Goal: Find specific page/section: Find specific page/section

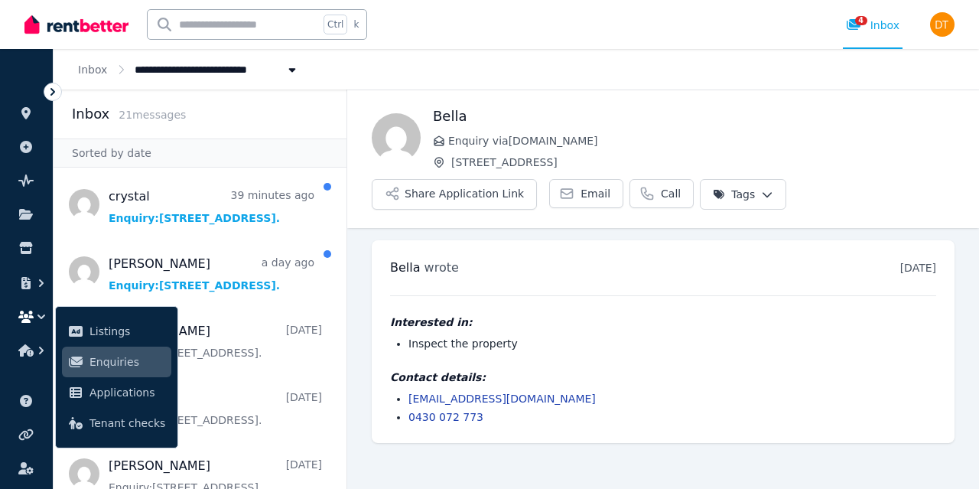
click at [376, 330] on div "[PERSON_NAME] wrote [DATE] 11:32 am [DATE][DATE] Interested in: Inspect the pro…" at bounding box center [663, 341] width 583 height 203
click at [24, 112] on icon at bounding box center [25, 113] width 9 height 12
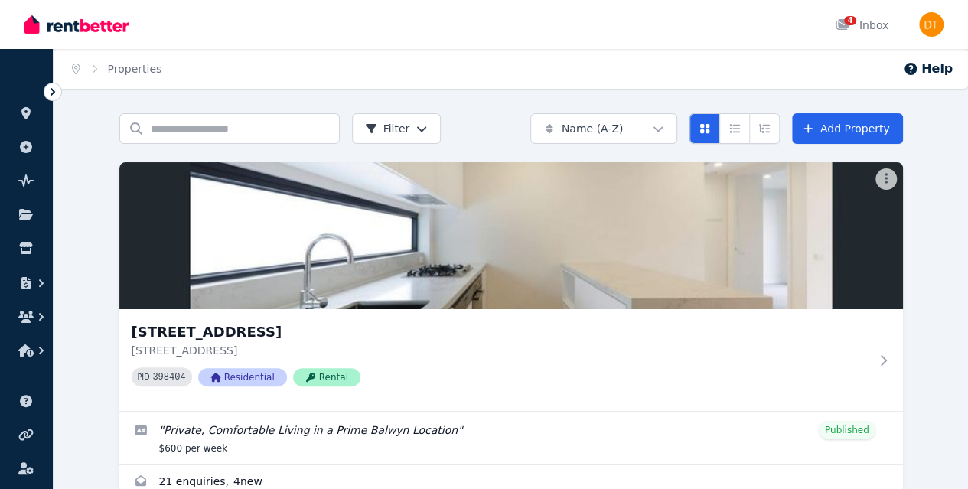
scroll to position [50, 0]
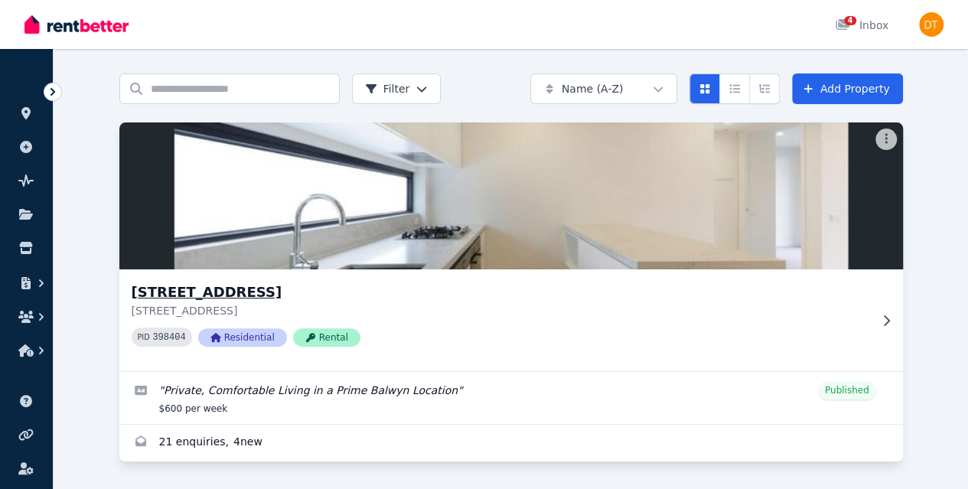
click at [878, 314] on icon at bounding box center [885, 320] width 15 height 12
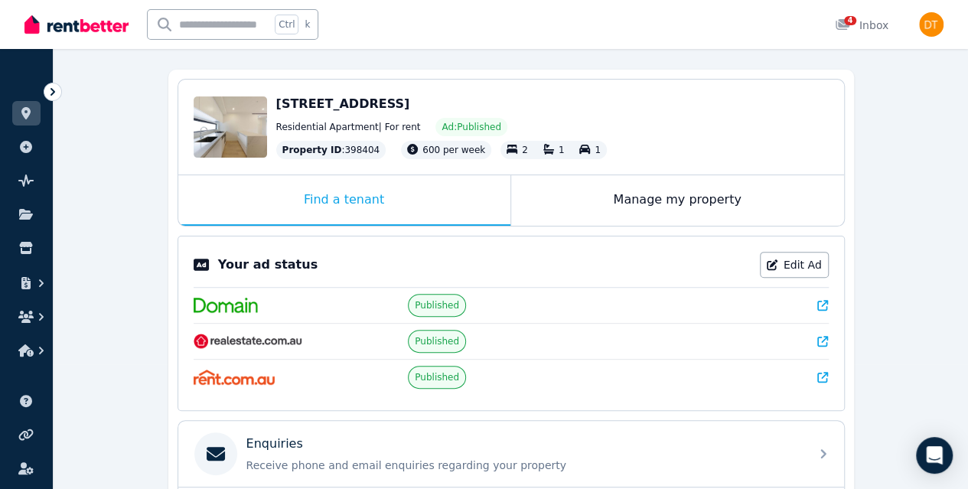
scroll to position [125, 0]
